Goal: Transaction & Acquisition: Book appointment/travel/reservation

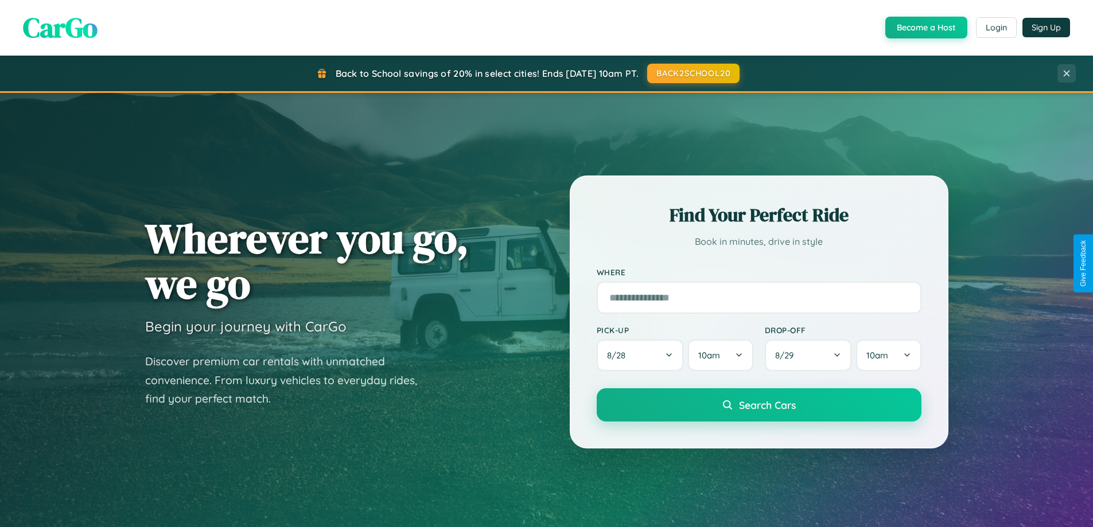
scroll to position [494, 0]
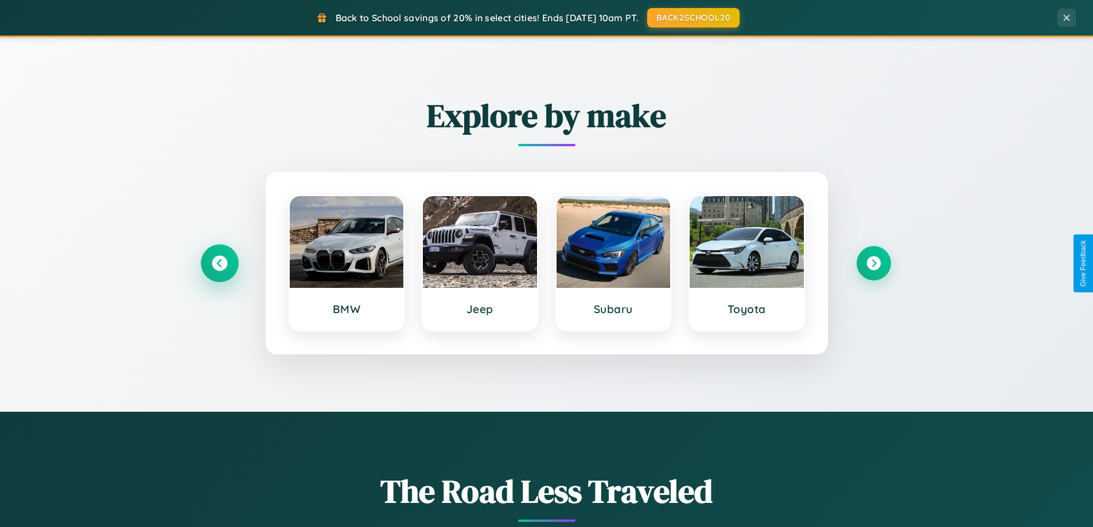
click at [219, 263] on icon at bounding box center [219, 263] width 15 height 15
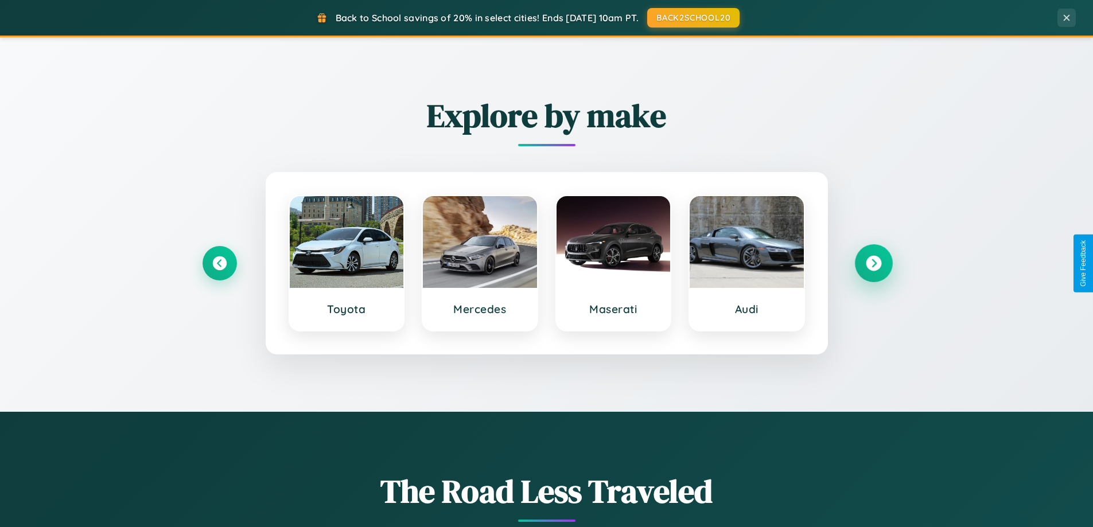
click at [873, 263] on icon at bounding box center [873, 263] width 15 height 15
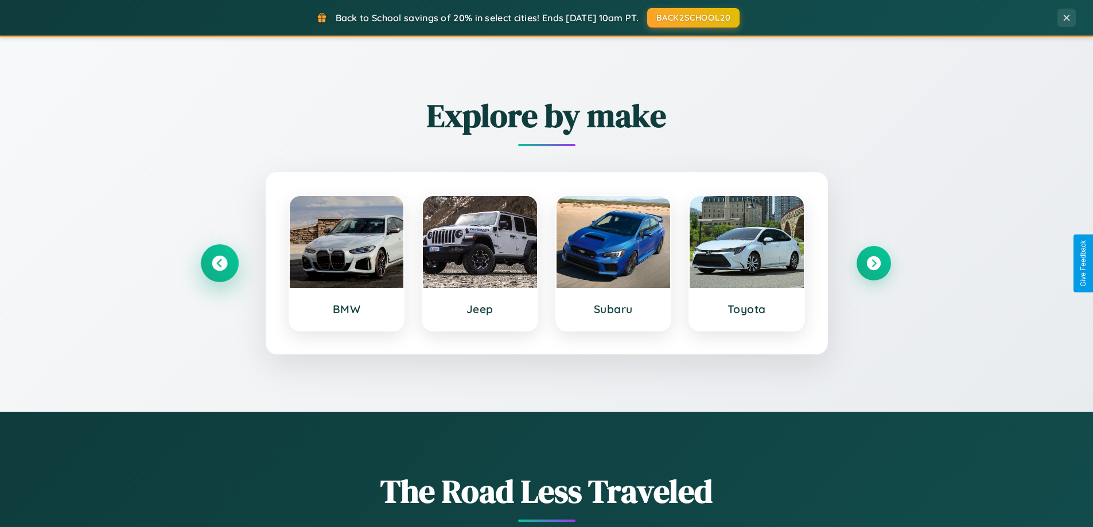
click at [219, 263] on icon at bounding box center [219, 263] width 15 height 15
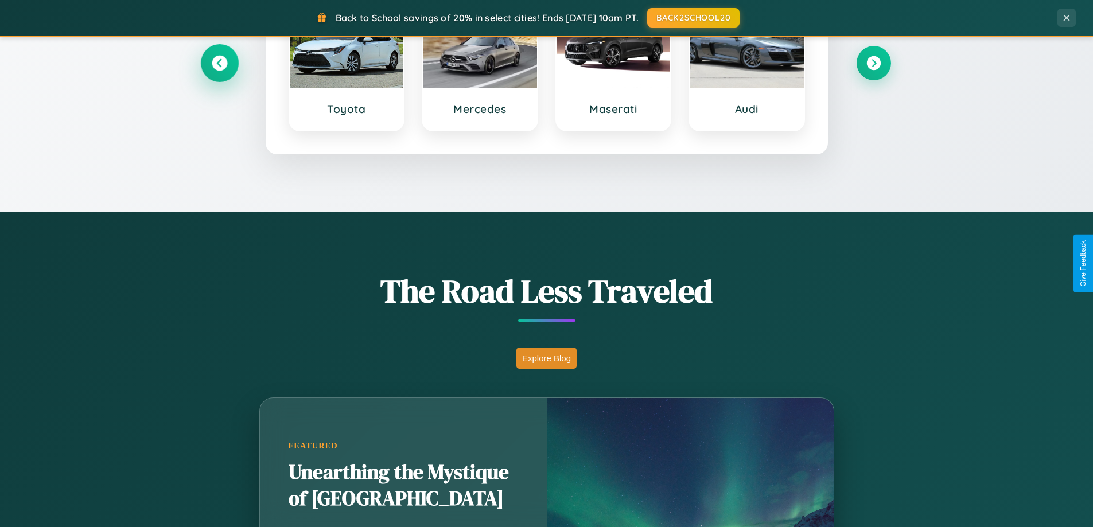
scroll to position [2207, 0]
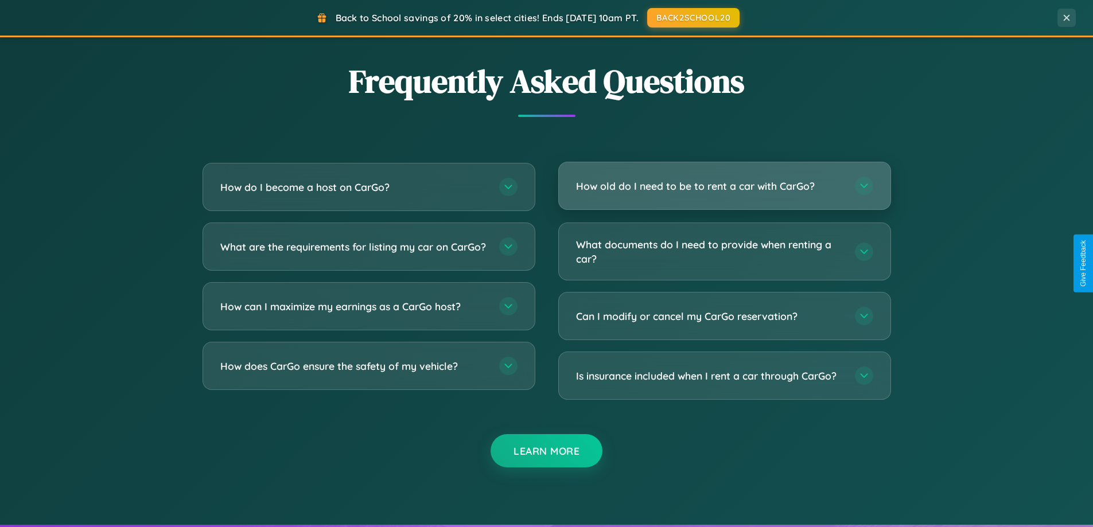
click at [724, 186] on h3 "How old do I need to be to rent a car with CarGo?" at bounding box center [709, 186] width 267 height 14
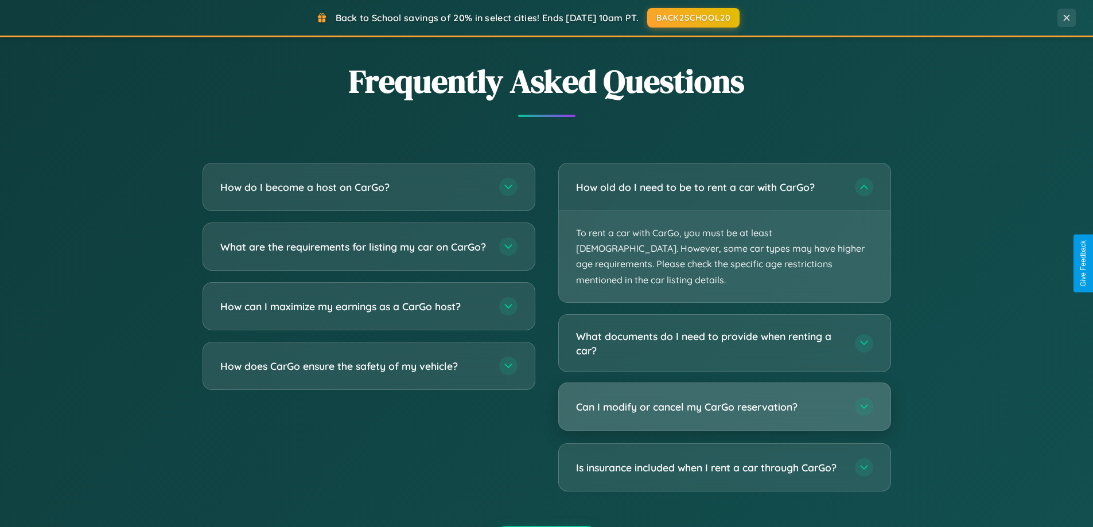
click at [724, 400] on h3 "Can I modify or cancel my CarGo reservation?" at bounding box center [709, 407] width 267 height 14
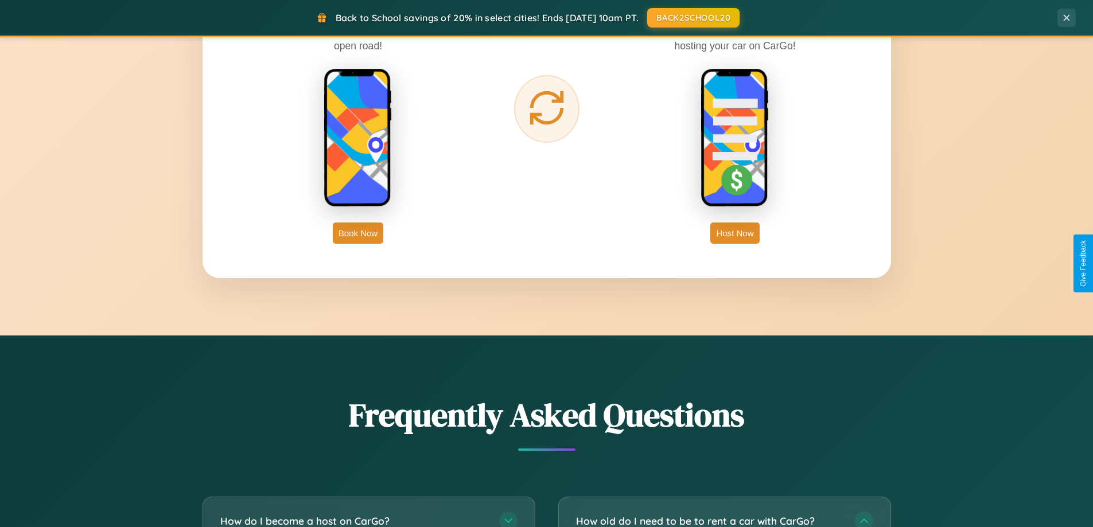
scroll to position [1843, 0]
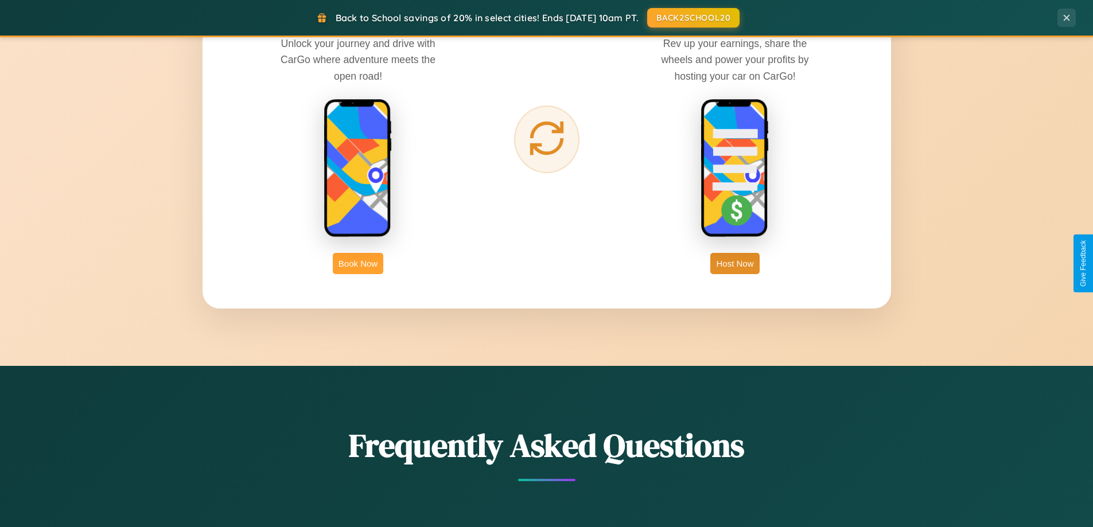
click at [358, 263] on button "Book Now" at bounding box center [358, 263] width 50 height 21
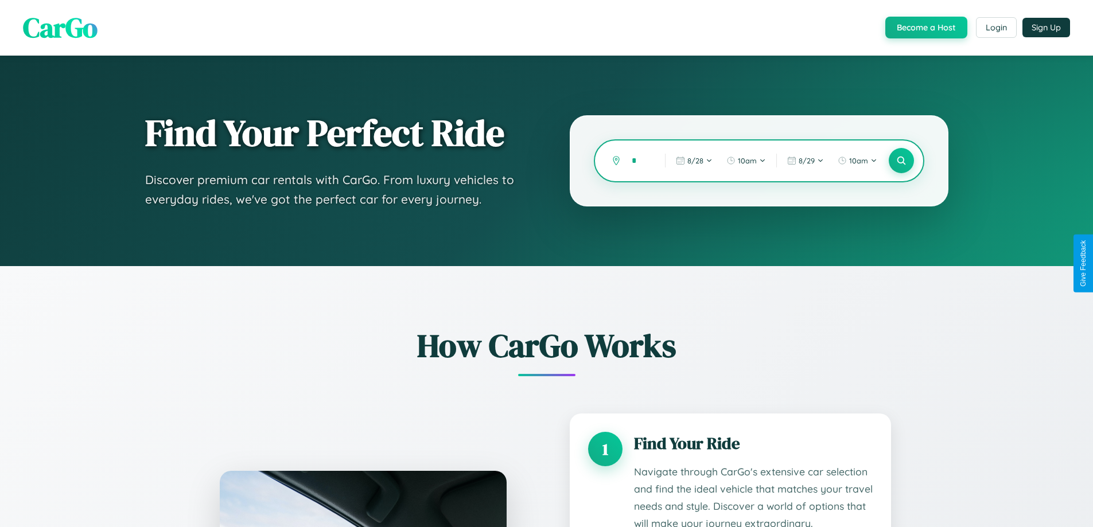
type input "**"
